Goal: Information Seeking & Learning: Learn about a topic

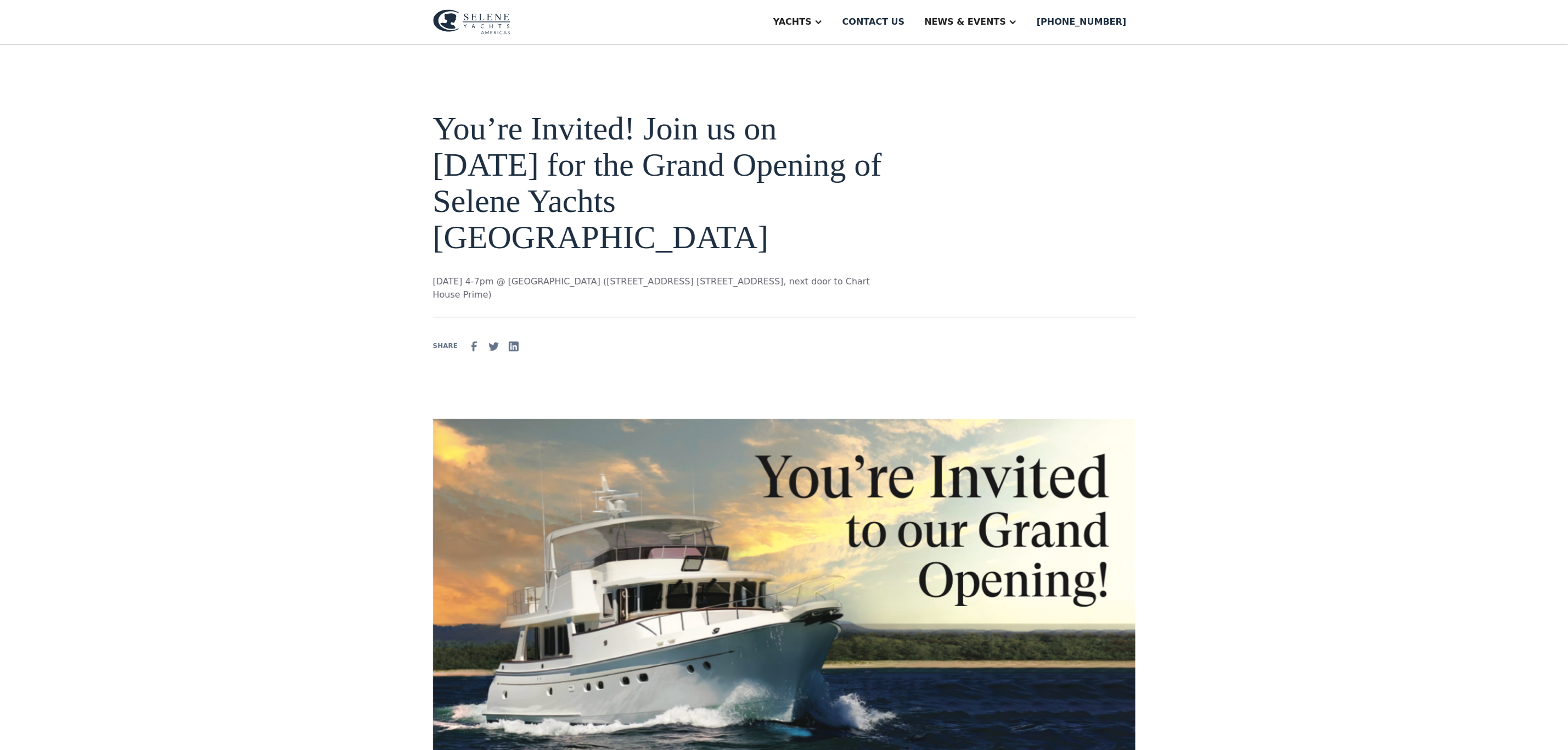
drag, startPoint x: 881, startPoint y: 284, endPoint x: 434, endPoint y: 284, distance: 447.0
click at [434, 284] on p "[DATE] 4-7pm @ [GEOGRAPHIC_DATA] ([STREET_ADDRESS] [STREET_ADDRESS], next door …" at bounding box center [661, 288] width 457 height 26
drag, startPoint x: 494, startPoint y: 297, endPoint x: 428, endPoint y: 284, distance: 67.3
copy p "[DATE] 4-7pm @ [GEOGRAPHIC_DATA] ([STREET_ADDRESS] [STREET_ADDRESS], next door …"
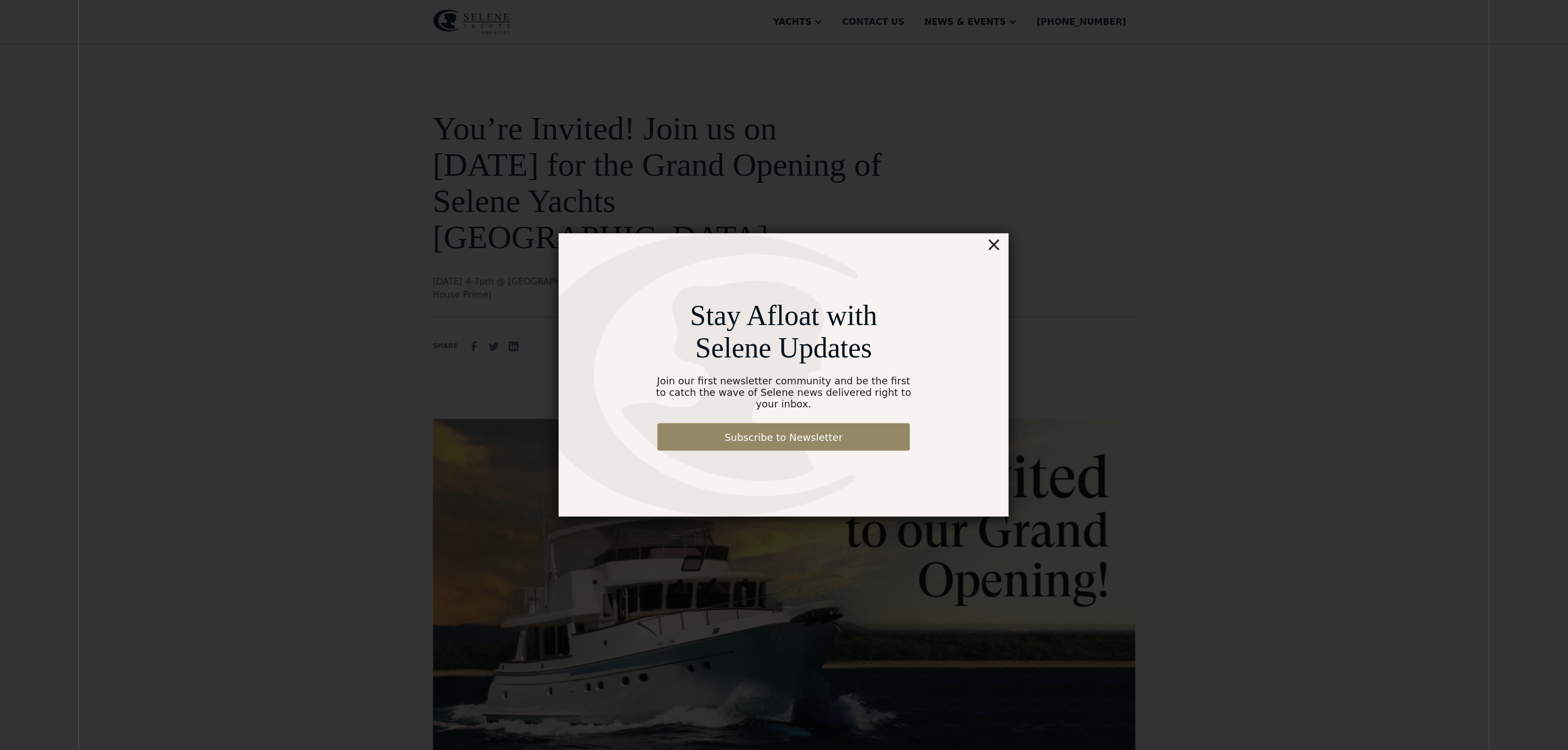
click at [990, 255] on div "×" at bounding box center [994, 244] width 16 height 22
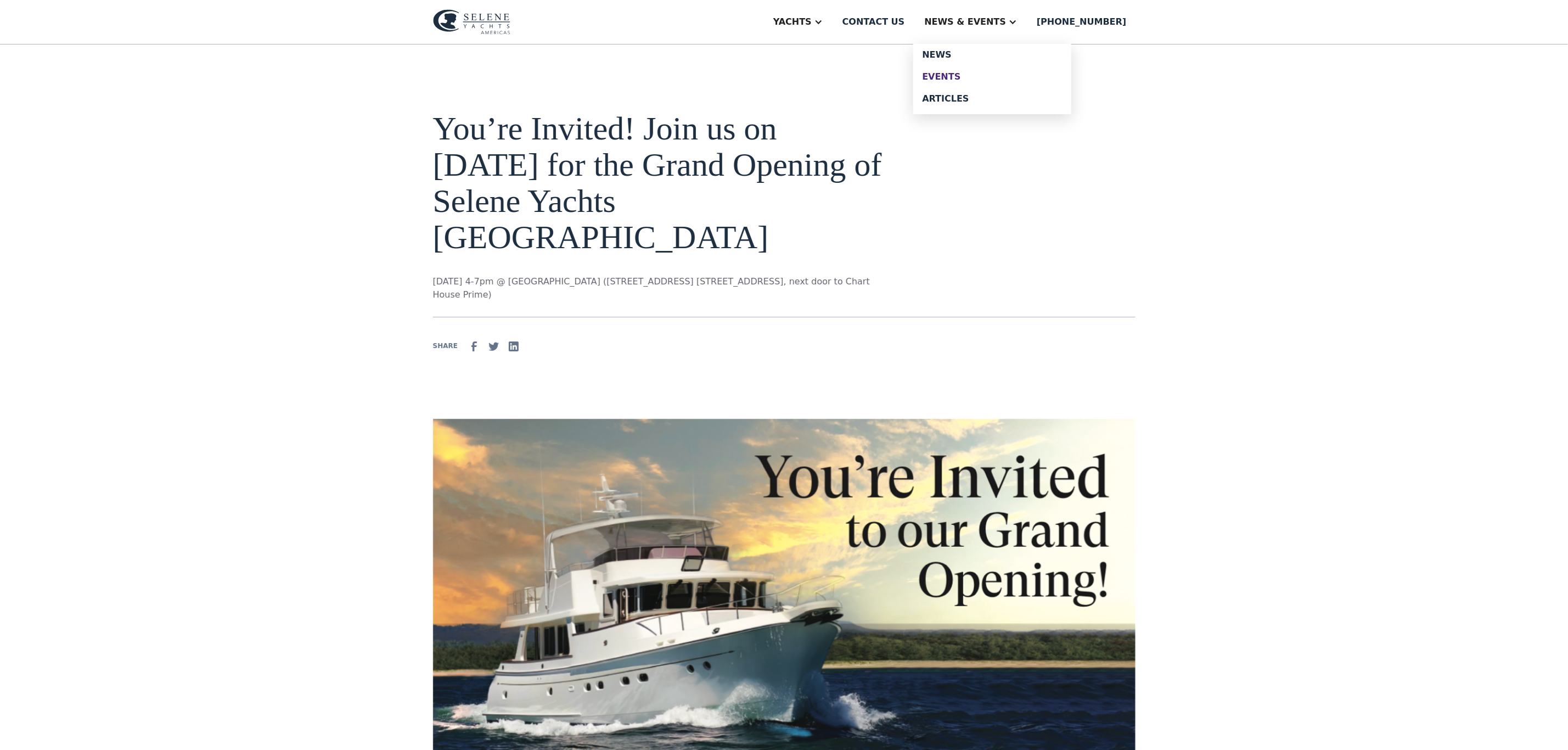
click at [963, 72] on div "Events" at bounding box center [992, 76] width 140 height 9
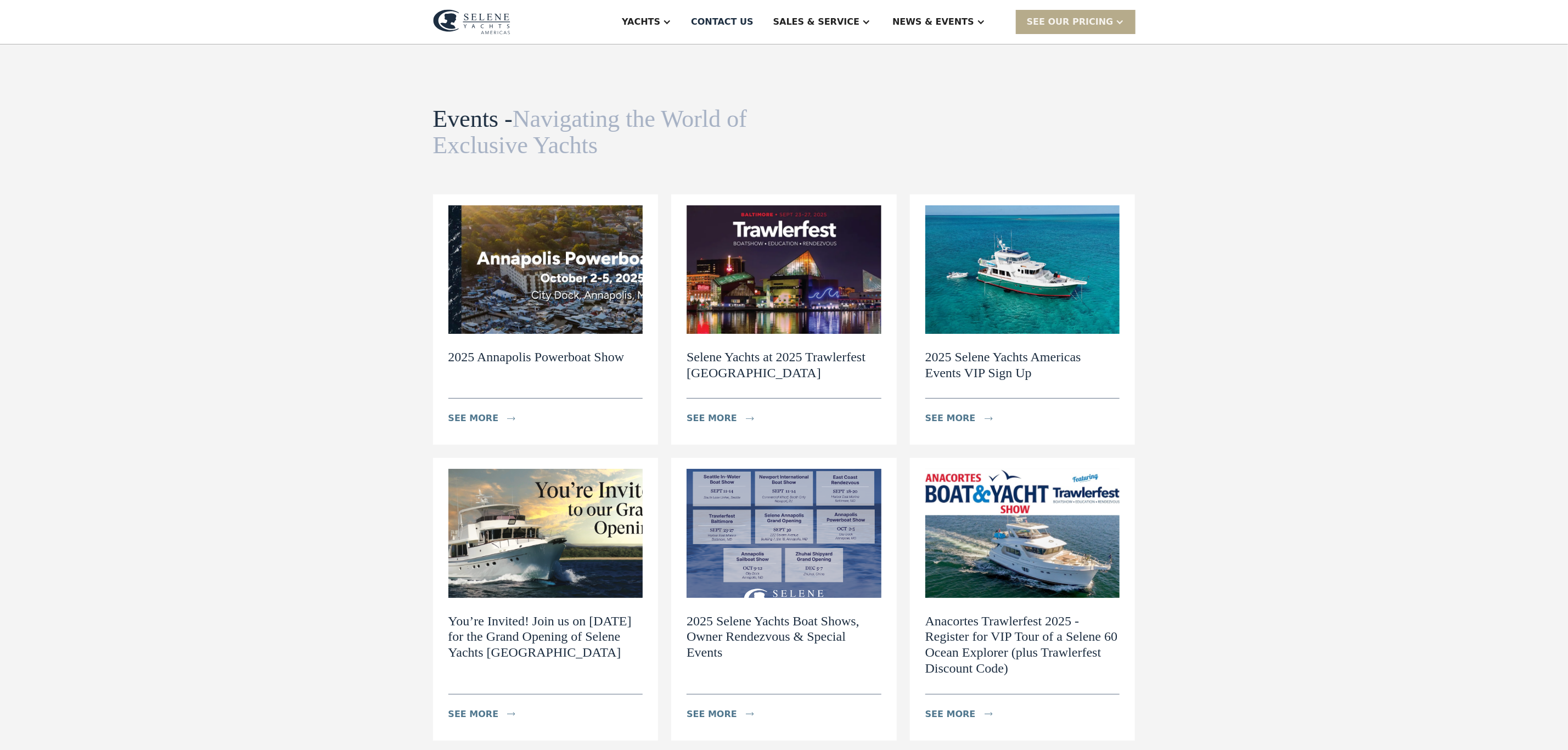
click at [555, 307] on img at bounding box center [545, 269] width 195 height 128
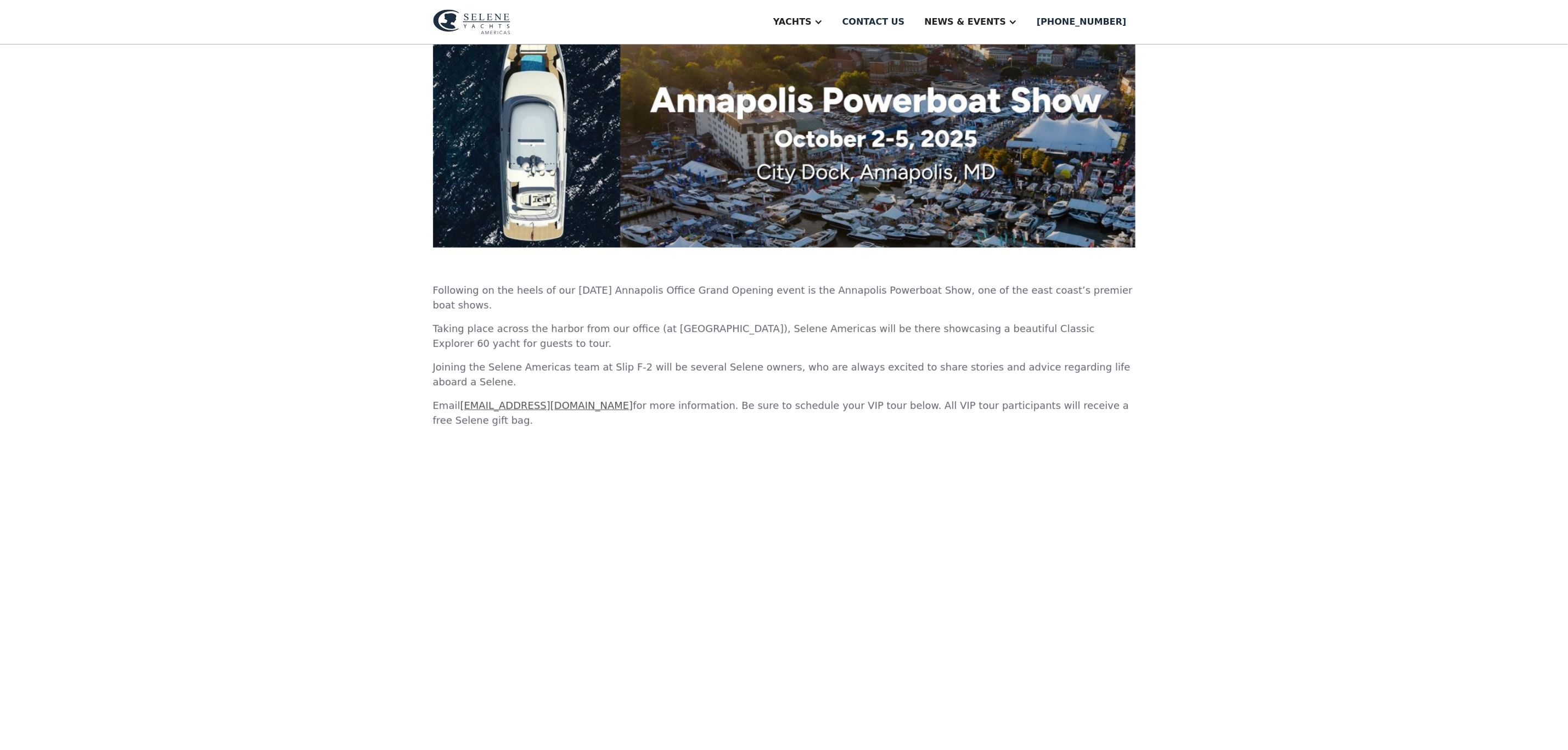
scroll to position [329, 0]
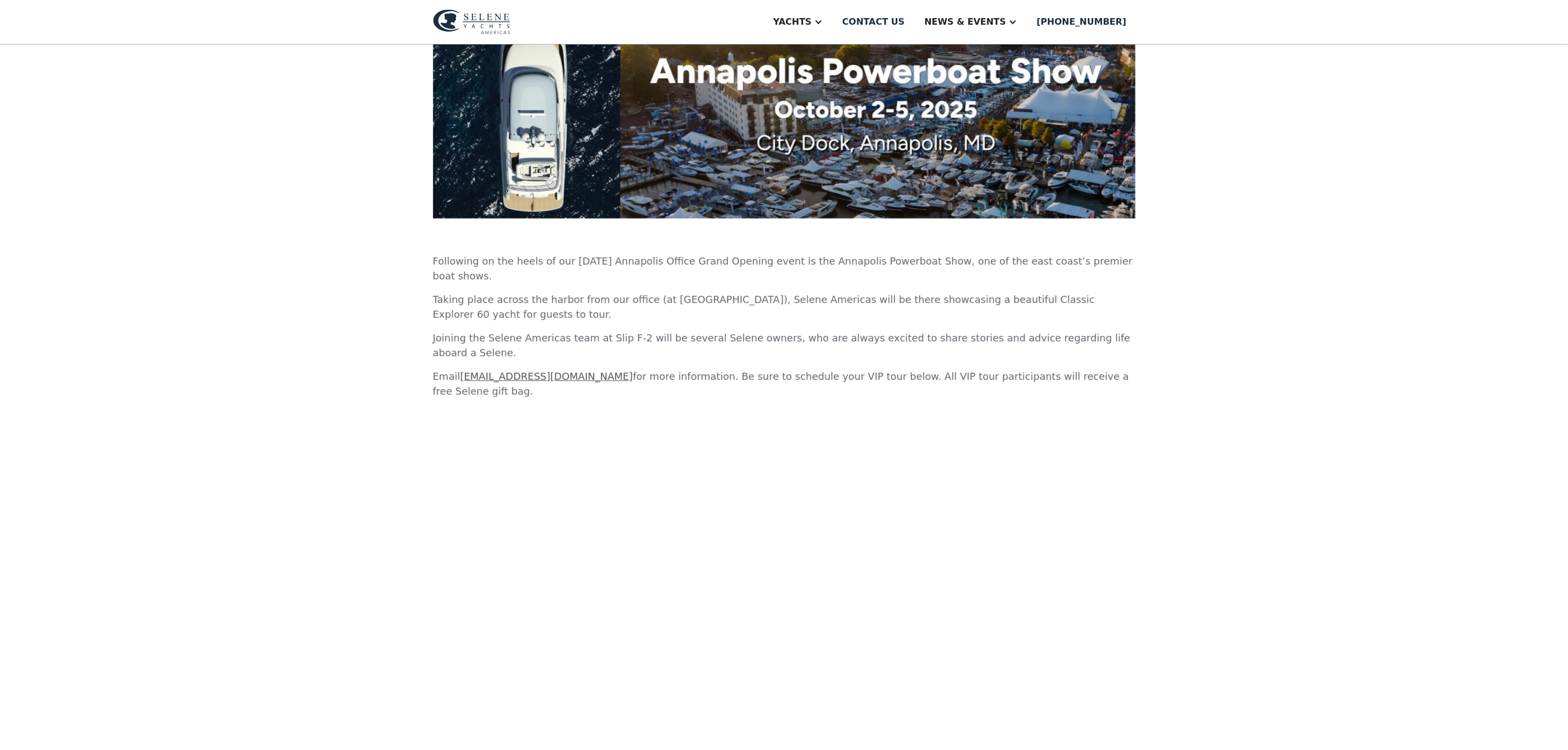
drag, startPoint x: 1111, startPoint y: 351, endPoint x: 423, endPoint y: 264, distance: 693.5
click at [423, 264] on div "2025 Annapolis Powerboat Show October 2-5 @ City Dock, Annapolis, MD SHARE Foll…" at bounding box center [784, 300] width 1568 height 1171
copy div "Following on the heels of our September 30th Annapolis Office Grand Opening eve…"
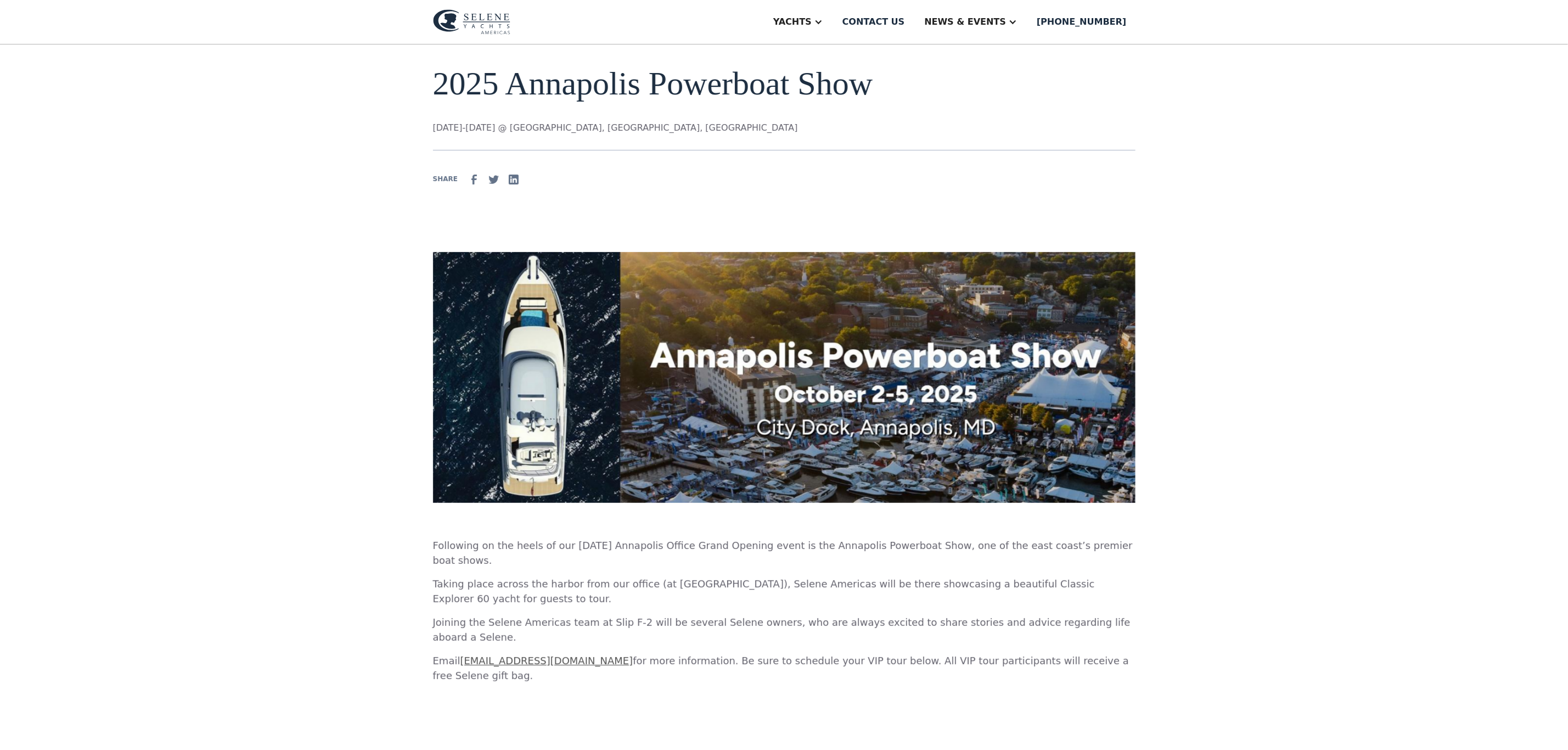
scroll to position [0, 0]
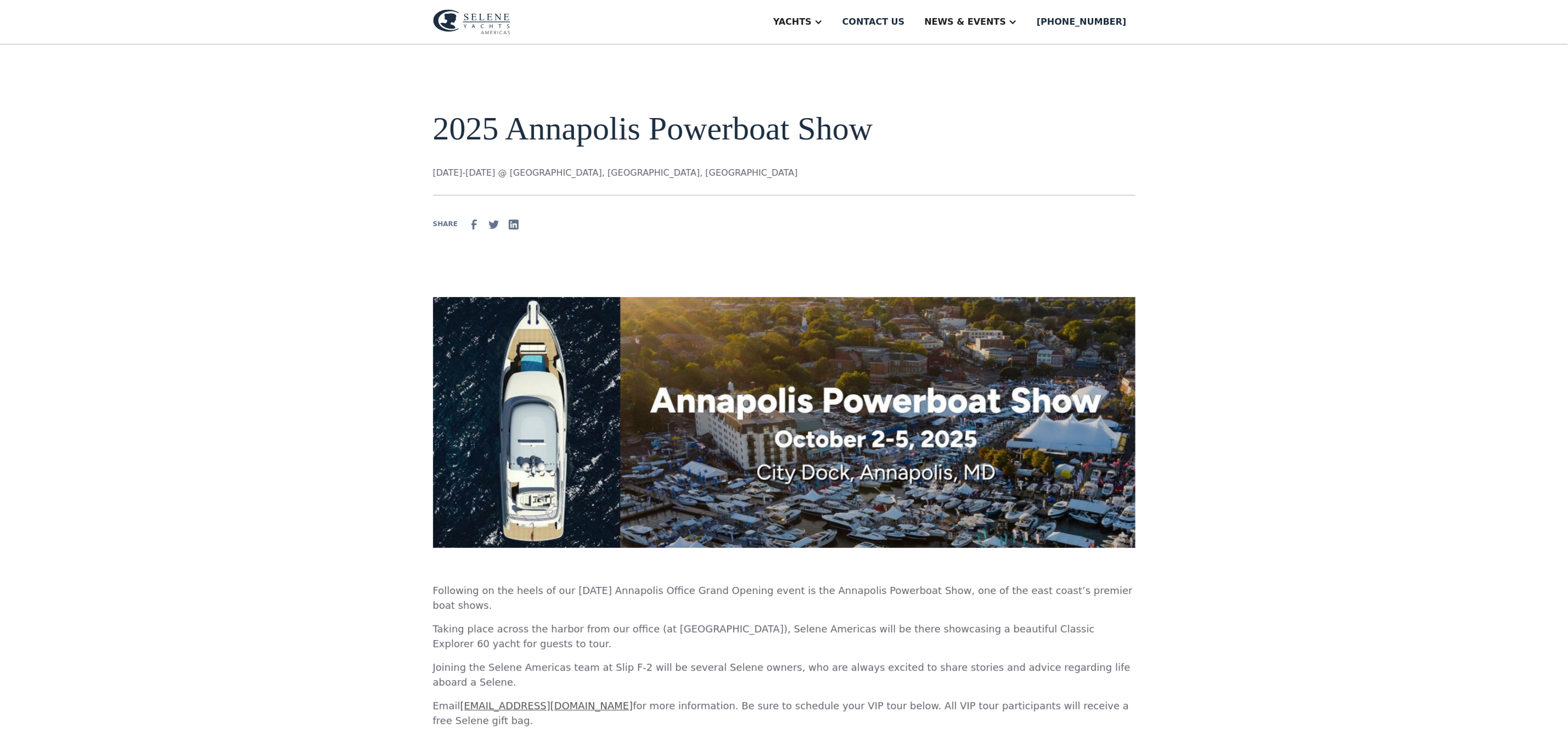
click at [352, 80] on div "2025 Annapolis Powerboat Show October 2-5 @ City Dock, Annapolis, MD SHARE Foll…" at bounding box center [784, 630] width 1568 height 1171
